Goal: Task Accomplishment & Management: Use online tool/utility

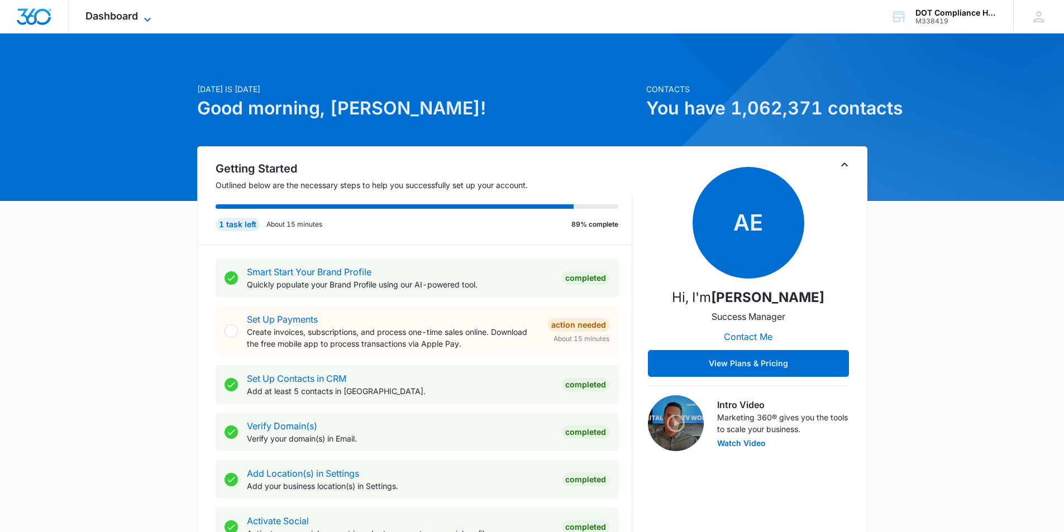
click at [141, 16] on icon at bounding box center [147, 19] width 13 height 13
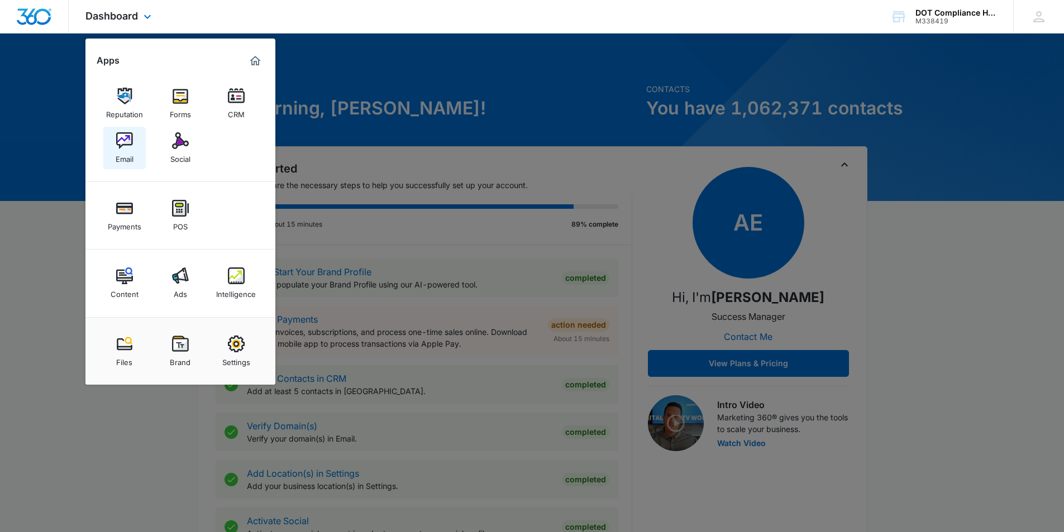
click at [125, 148] on img at bounding box center [124, 140] width 17 height 17
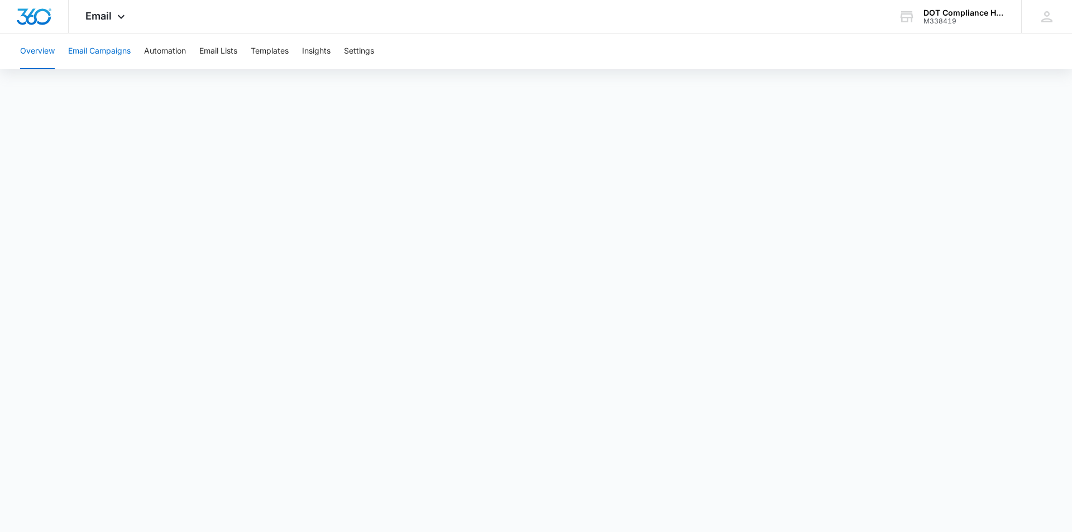
click at [96, 50] on button "Email Campaigns" at bounding box center [99, 52] width 63 height 36
click at [117, 18] on icon at bounding box center [121, 19] width 13 height 13
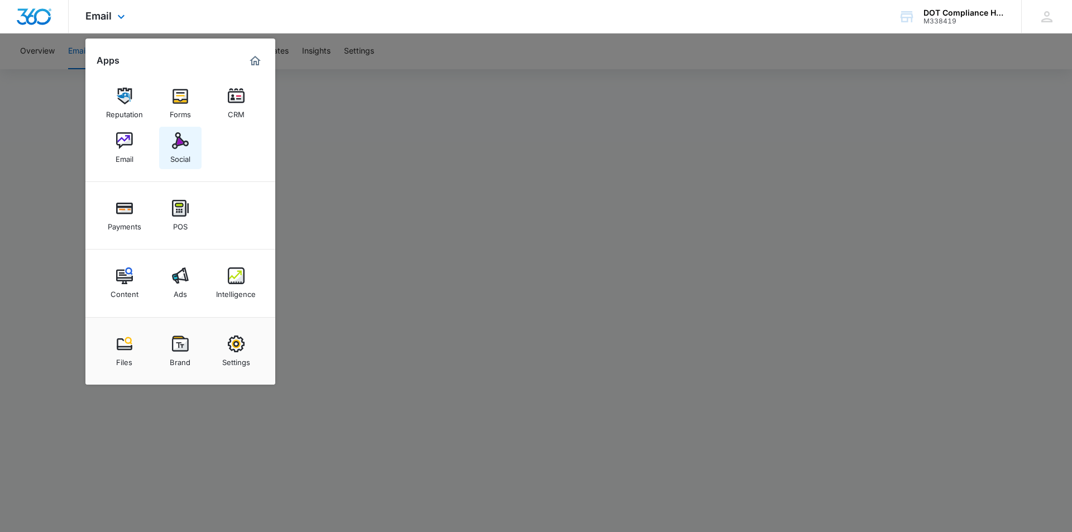
click at [178, 151] on div "Social" at bounding box center [180, 156] width 20 height 15
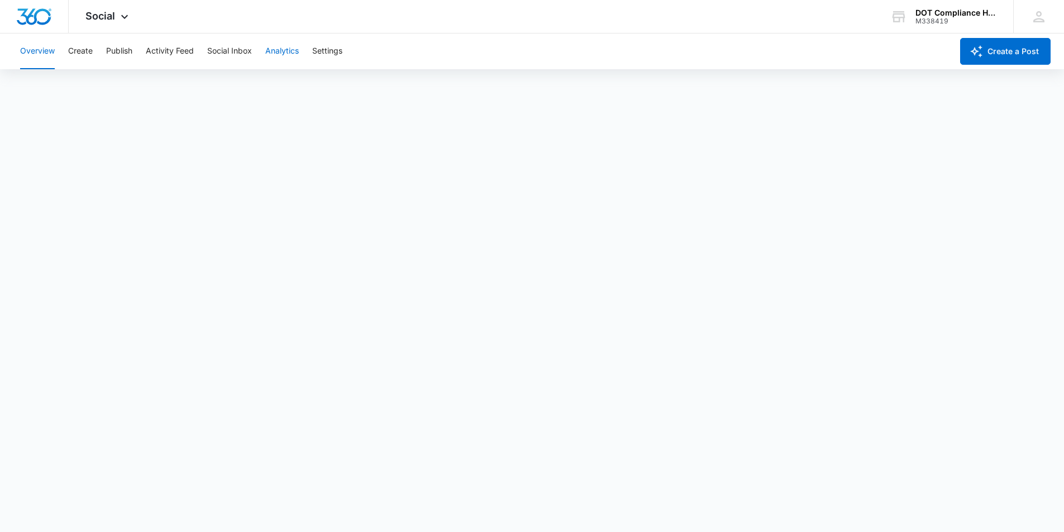
click at [279, 56] on button "Analytics" at bounding box center [282, 52] width 34 height 36
